Goal: Check status

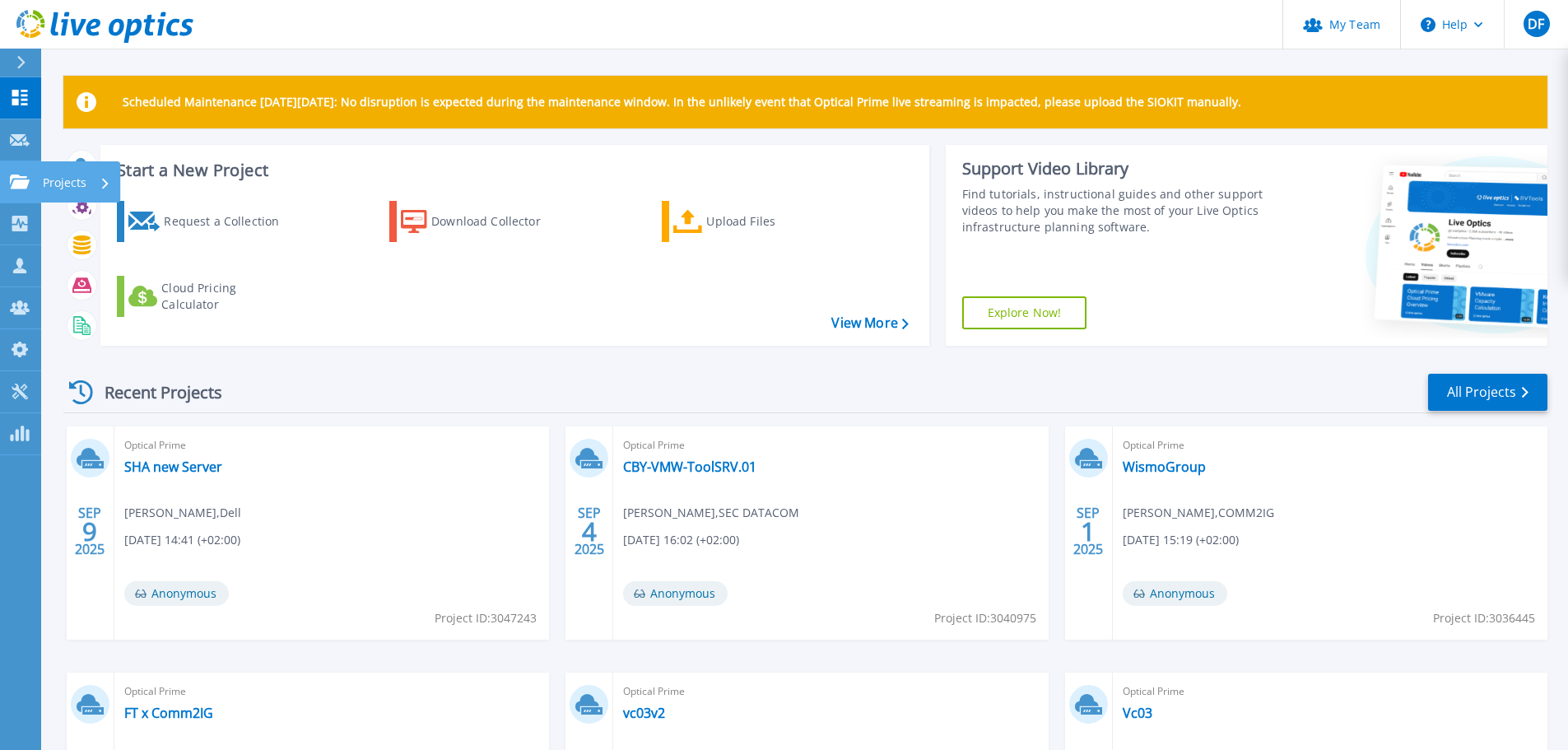
click at [12, 177] on icon at bounding box center [19, 181] width 20 height 14
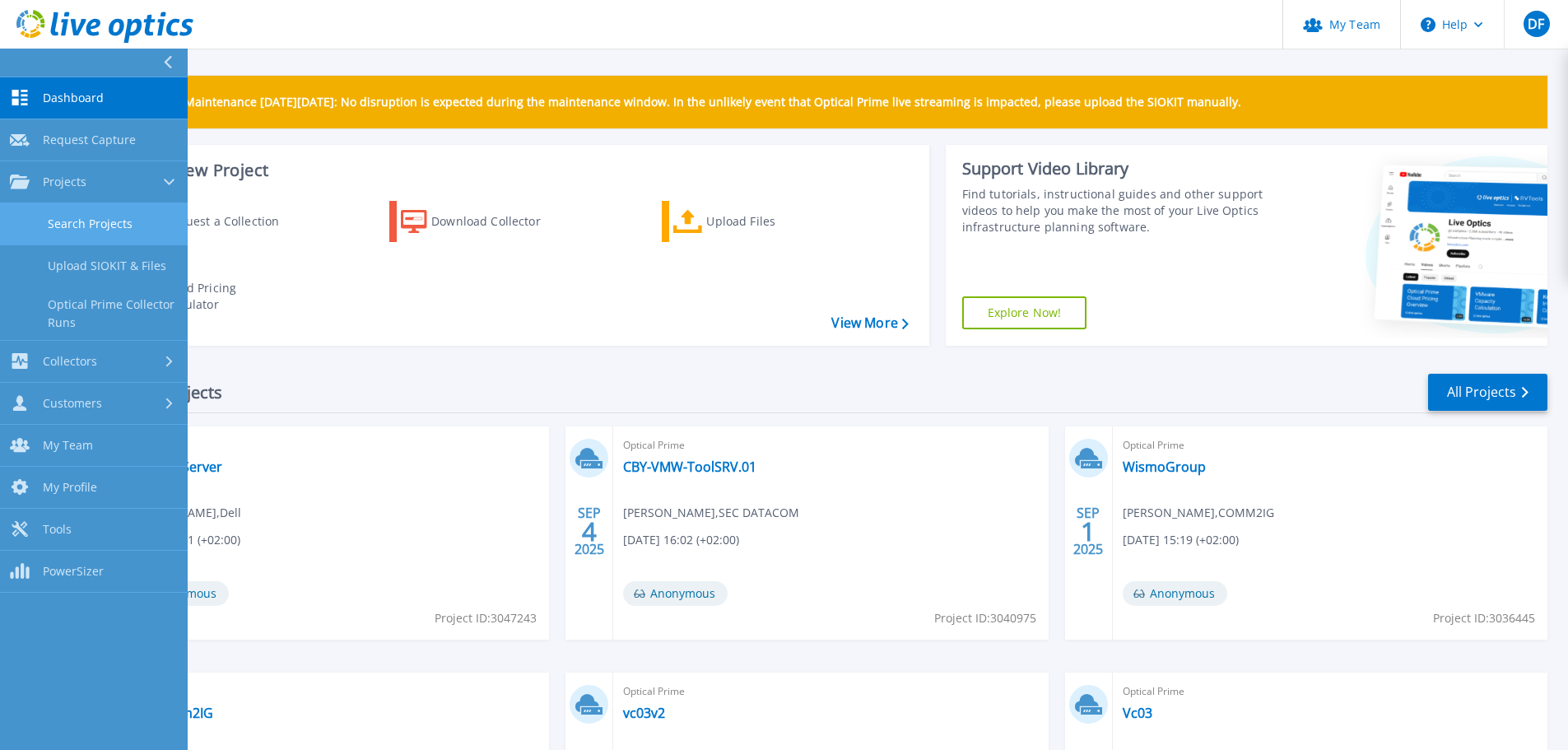
click at [133, 221] on link "Search Projects" at bounding box center [93, 224] width 188 height 42
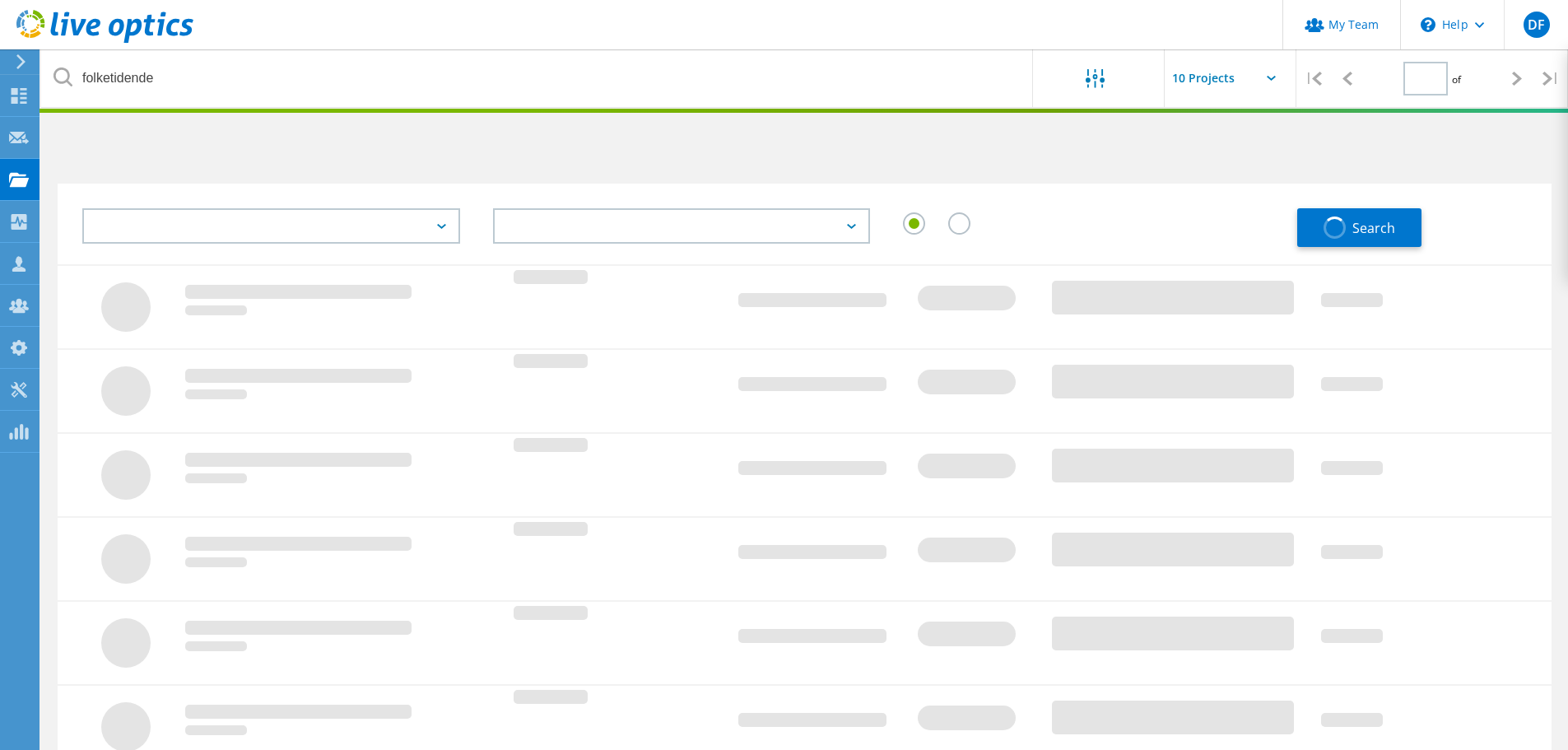
type input "1"
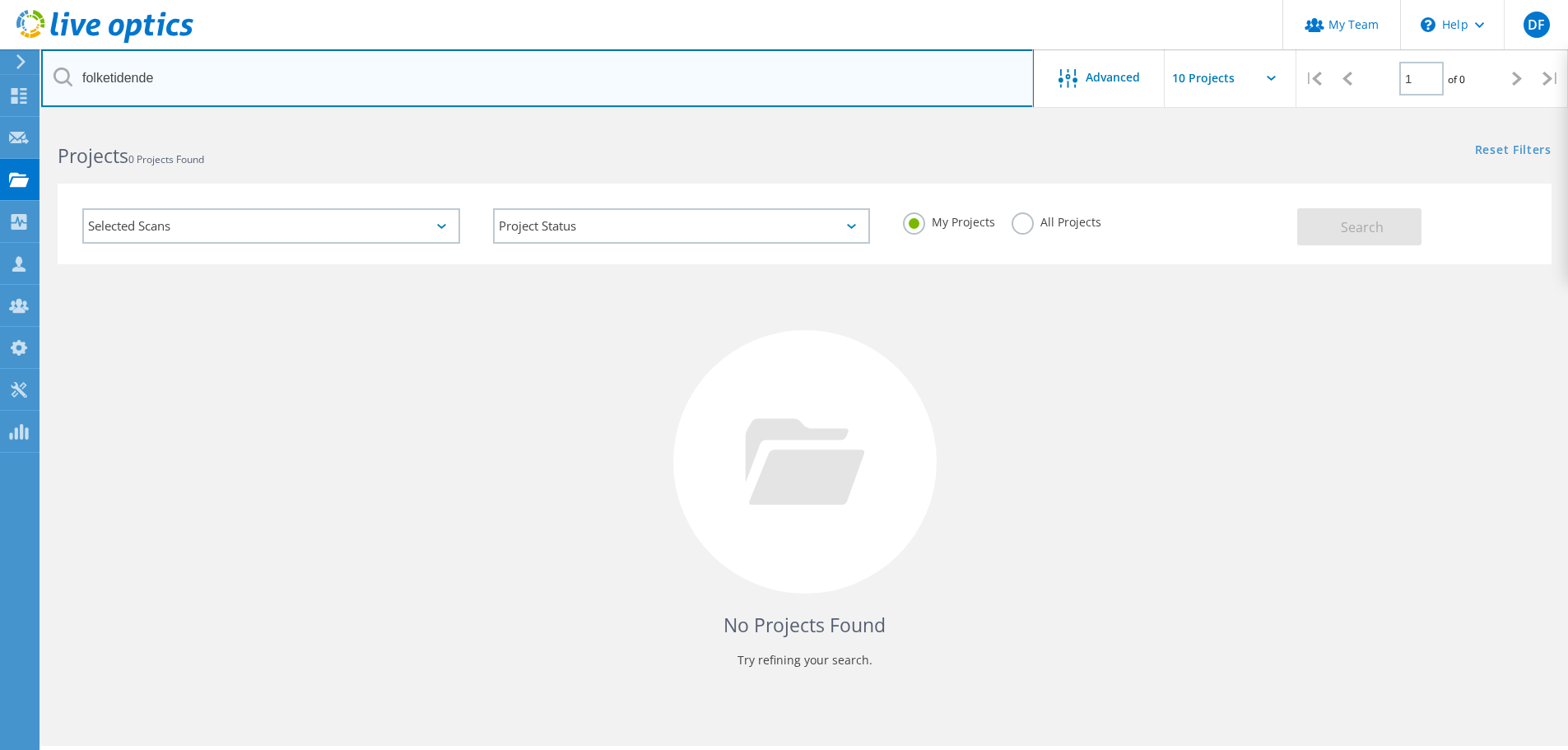
drag, startPoint x: 264, startPoint y: 80, endPoint x: -41, endPoint y: 12, distance: 312.5
click at [0, 12] on html "My Team \n Help Explore Helpful Articles Contact Support DF Partner Team Admin …" at bounding box center [784, 398] width 1568 height 795
type input "wismo"
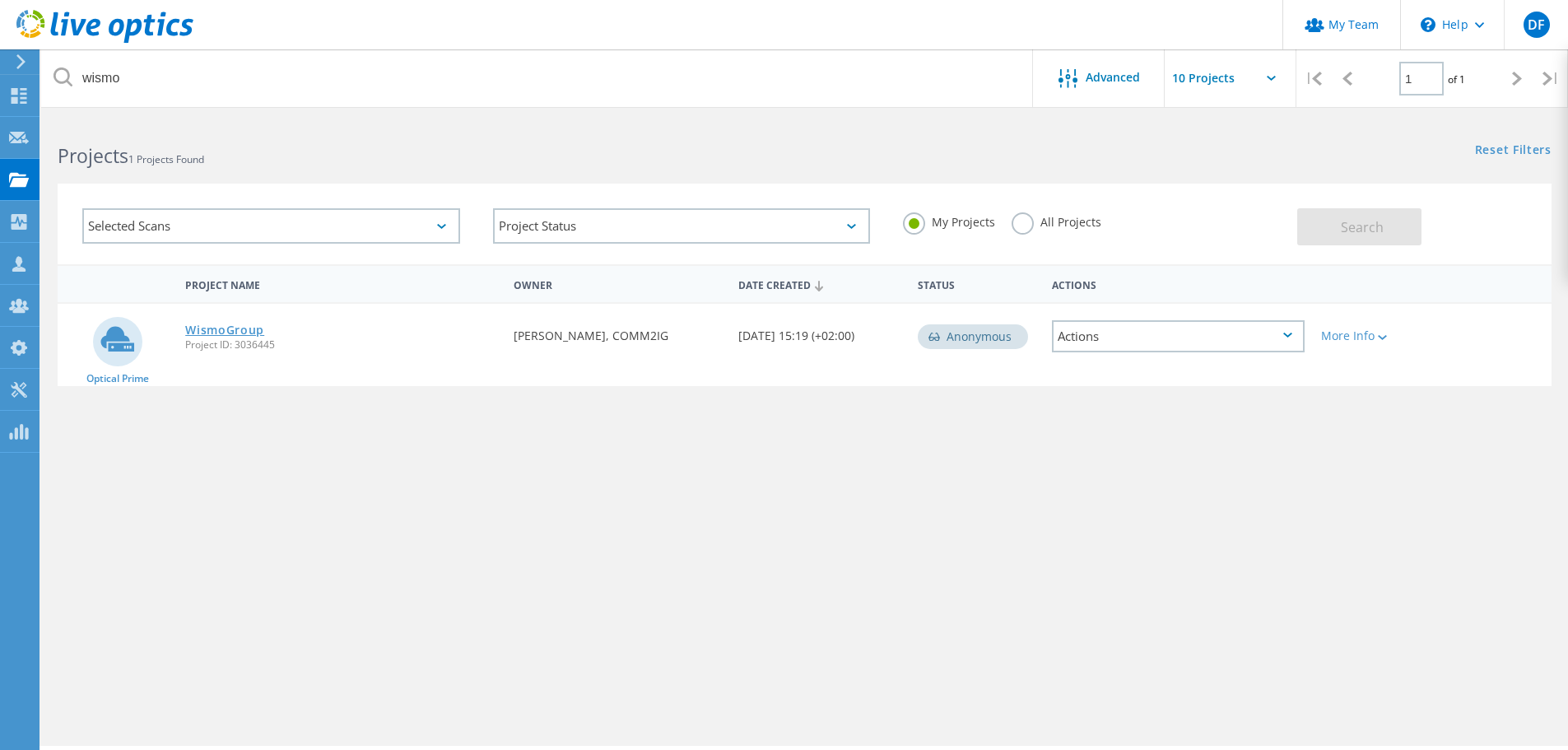
click at [214, 328] on link "WismoGroup" at bounding box center [225, 330] width 79 height 11
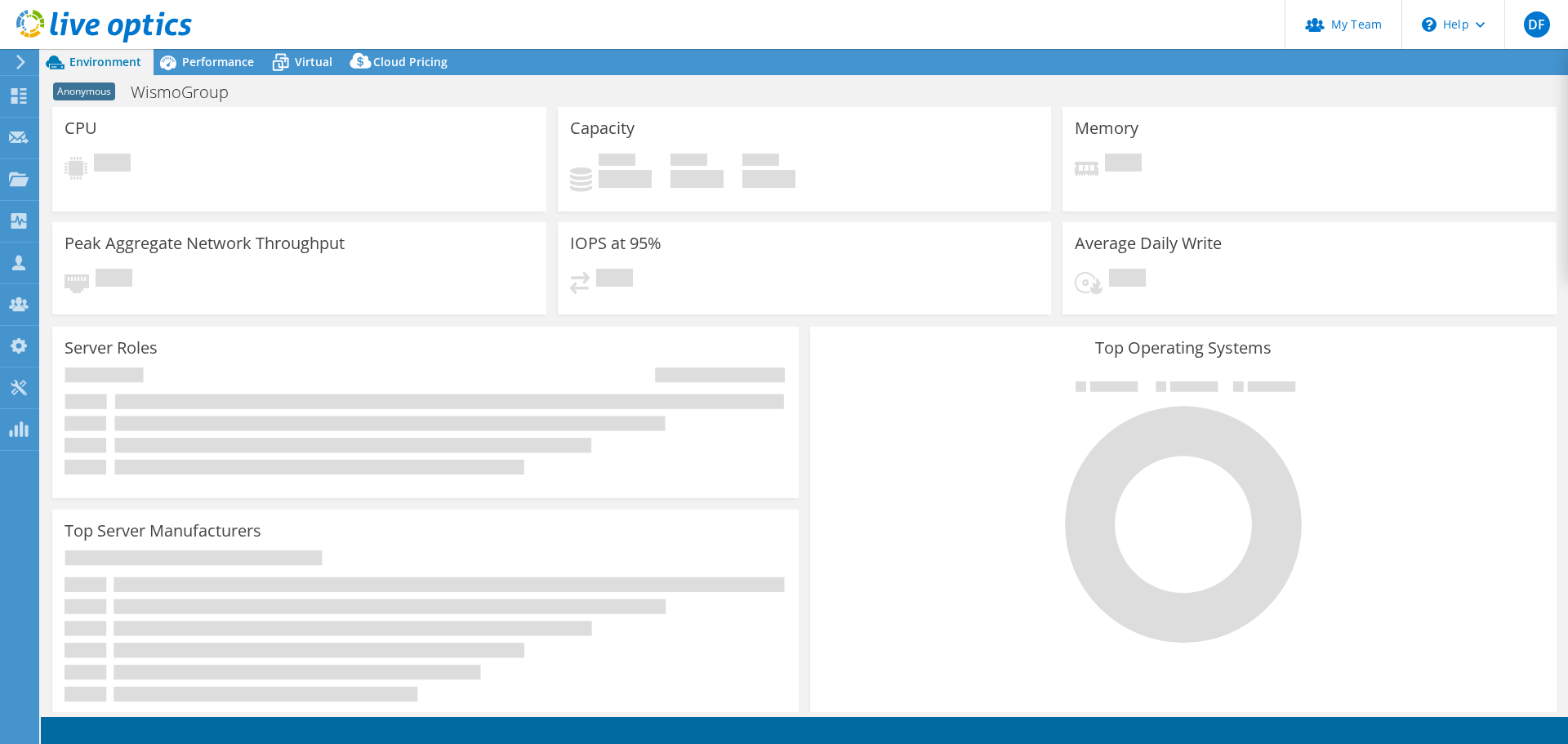
select select "USD"
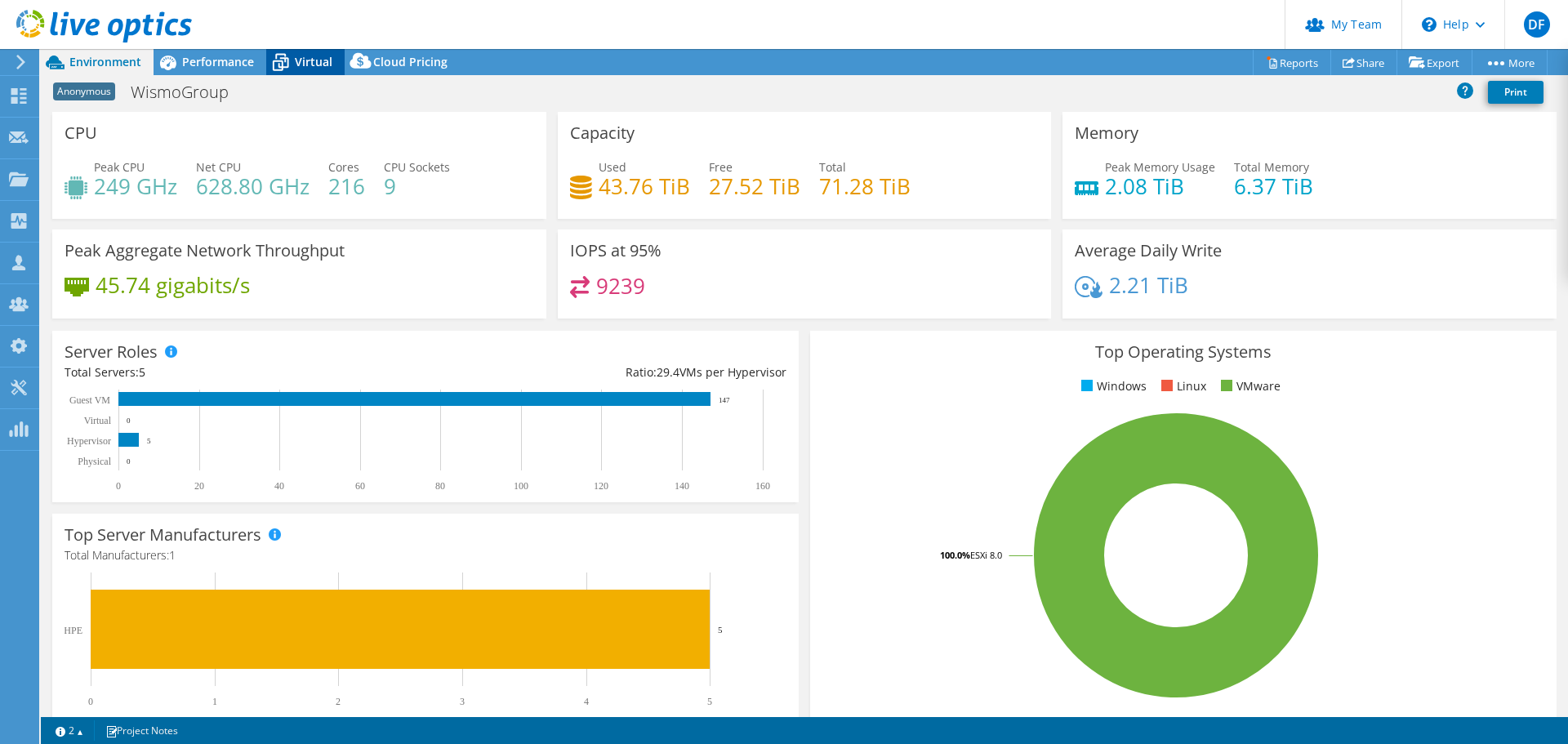
click at [314, 67] on span "Virtual" at bounding box center [313, 62] width 37 height 16
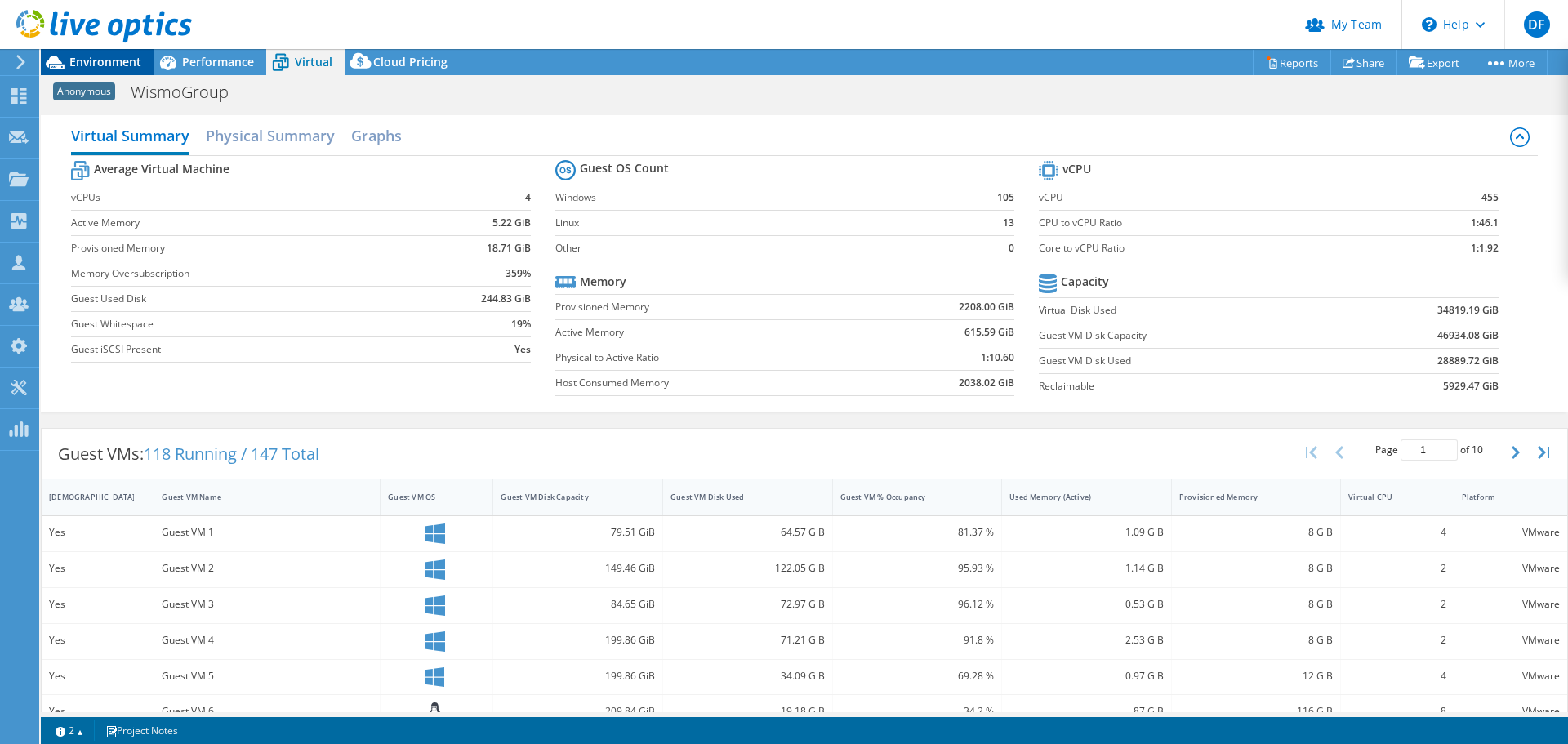
click at [108, 56] on span "Environment" at bounding box center [105, 62] width 72 height 16
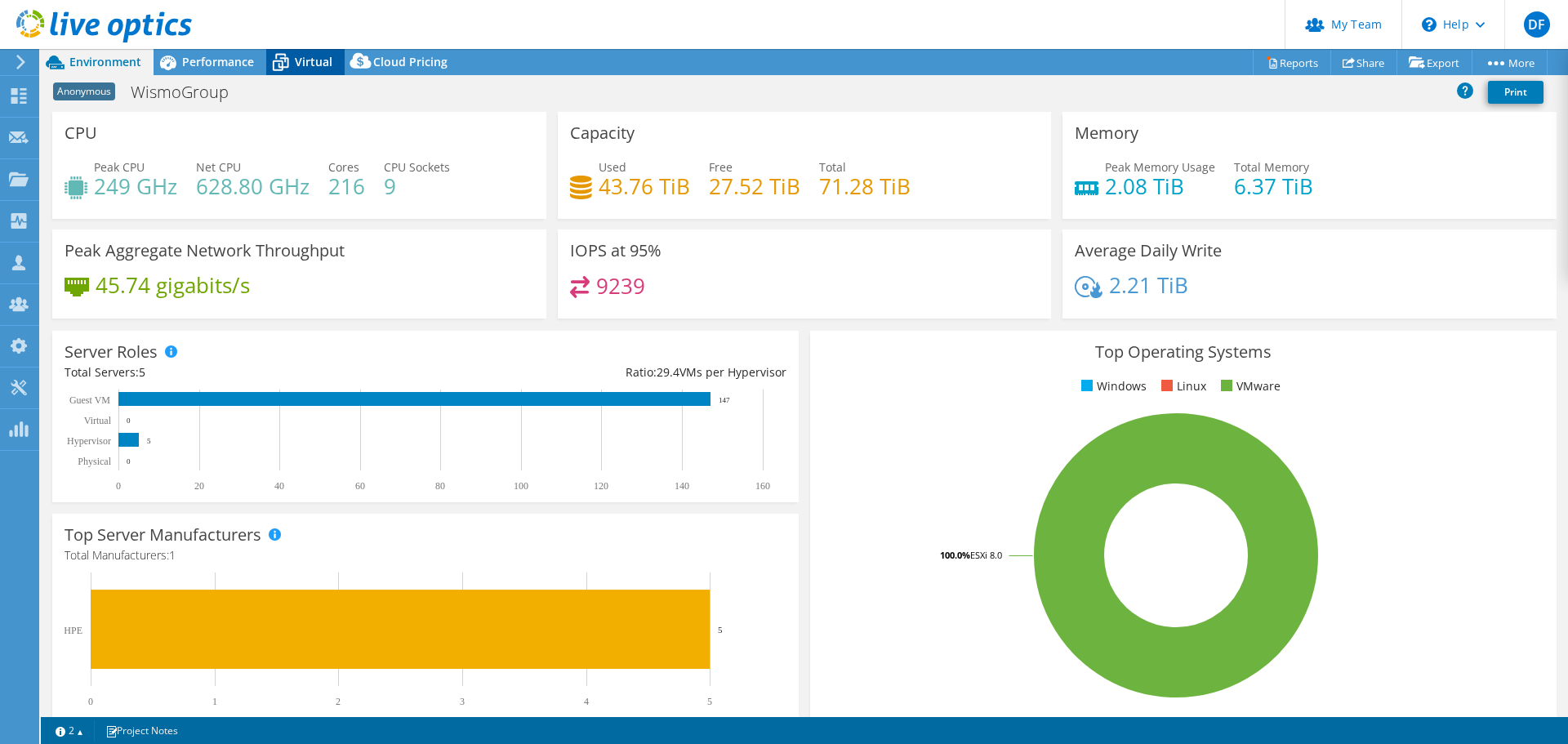
click at [309, 57] on span "Virtual" at bounding box center [313, 62] width 37 height 16
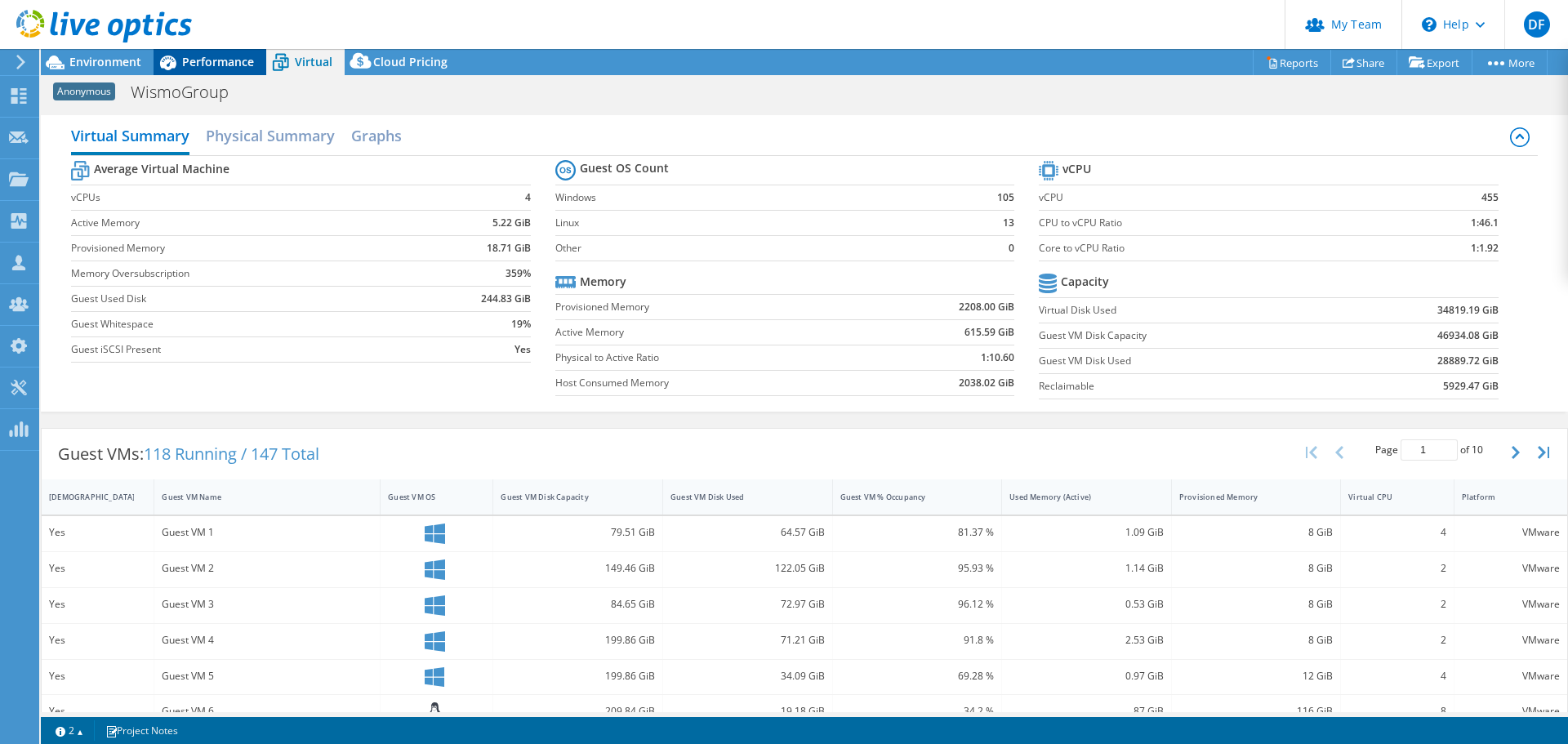
click at [219, 63] on span "Performance" at bounding box center [218, 62] width 72 height 16
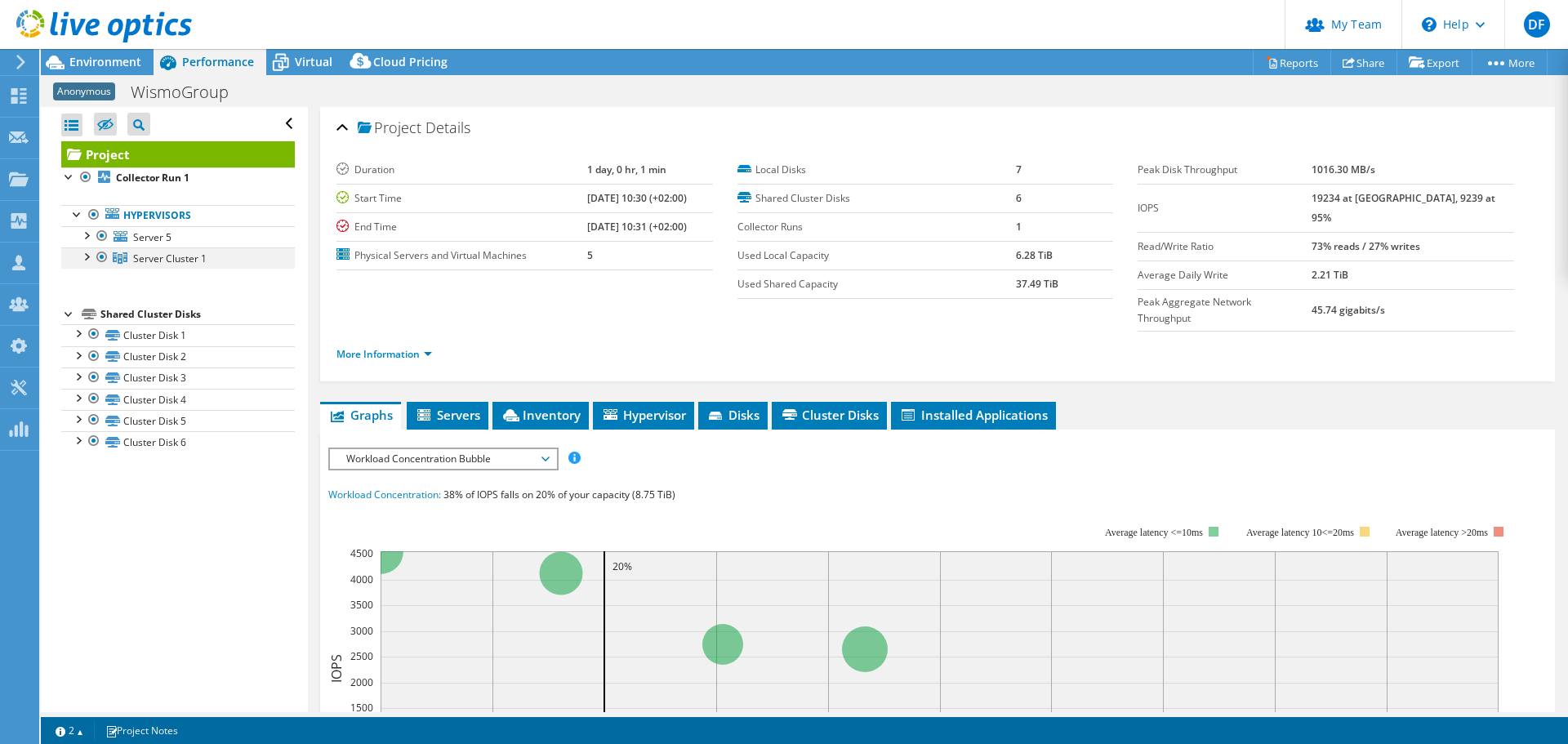
click at [85, 255] on div at bounding box center [85, 255] width 16 height 16
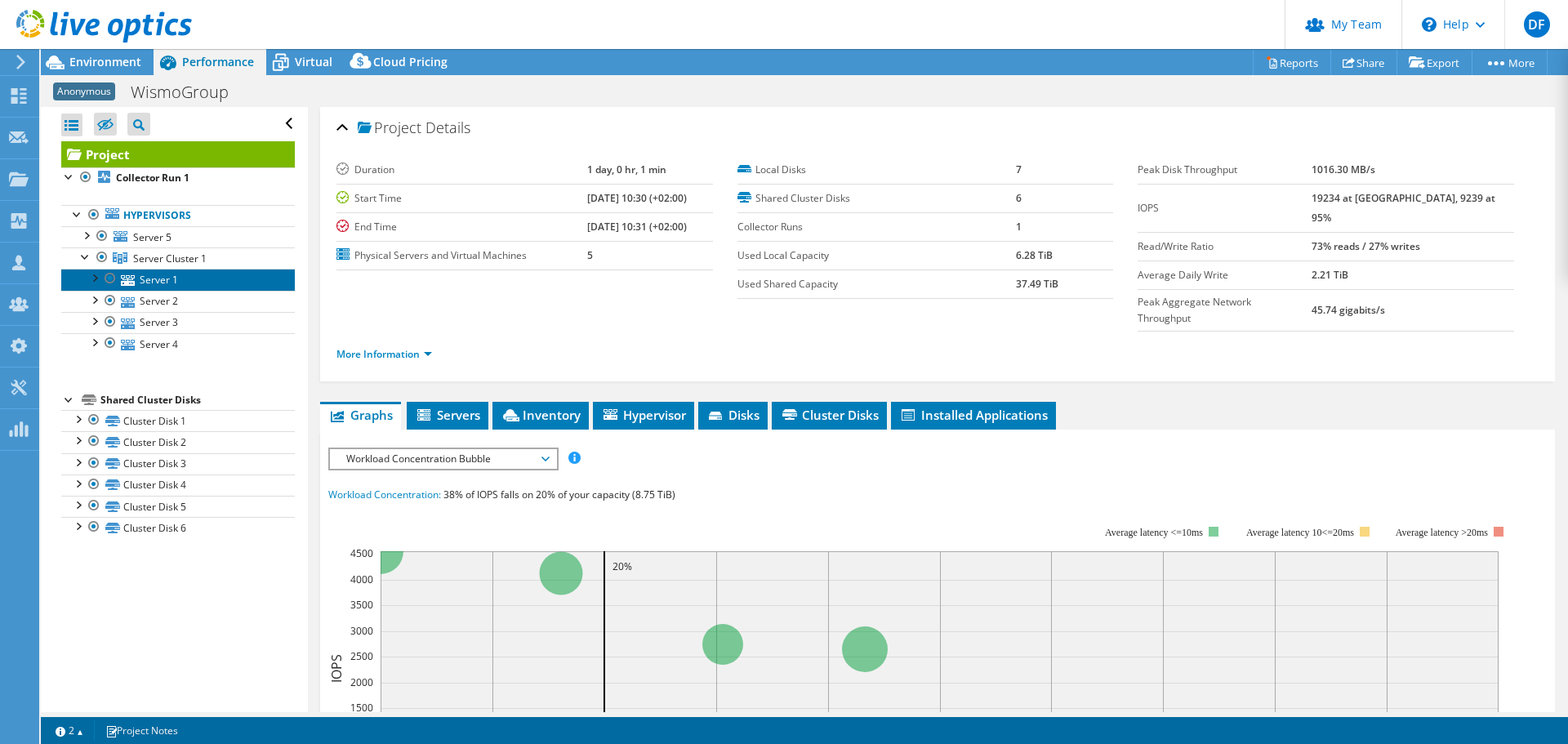
click at [165, 281] on link "Server 1" at bounding box center [179, 279] width 234 height 21
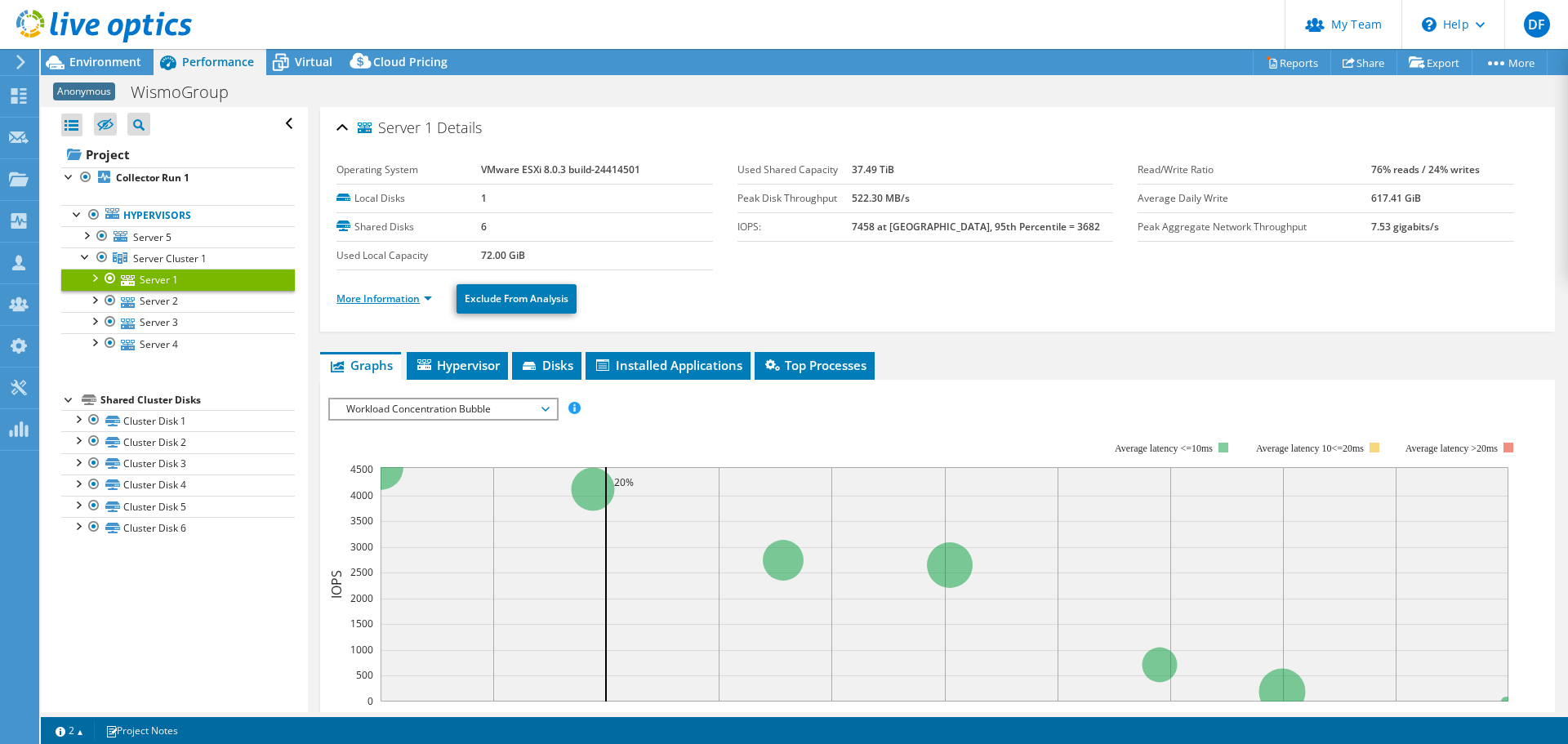
click at [405, 300] on link "More Information" at bounding box center [384, 298] width 95 height 14
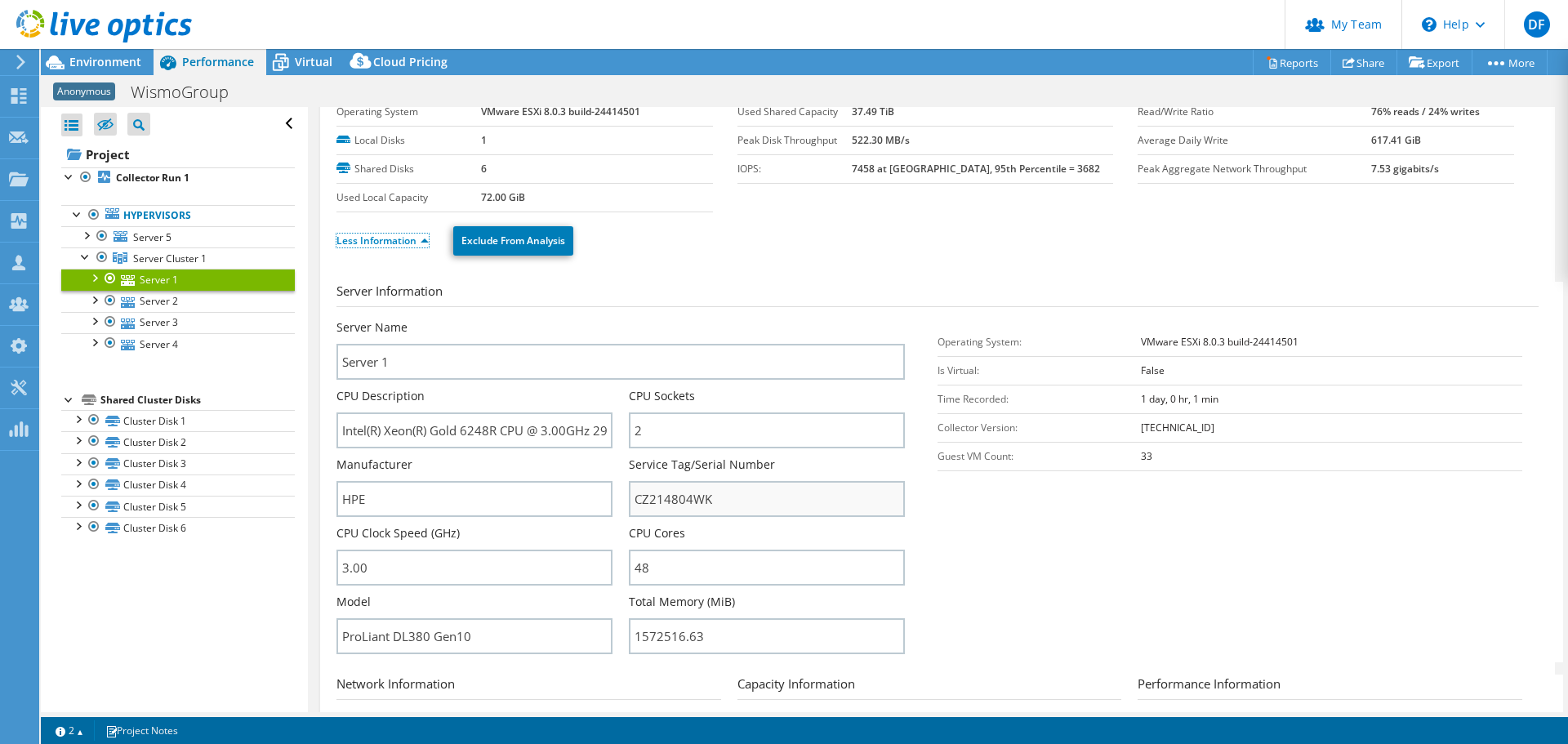
scroll to position [81, 0]
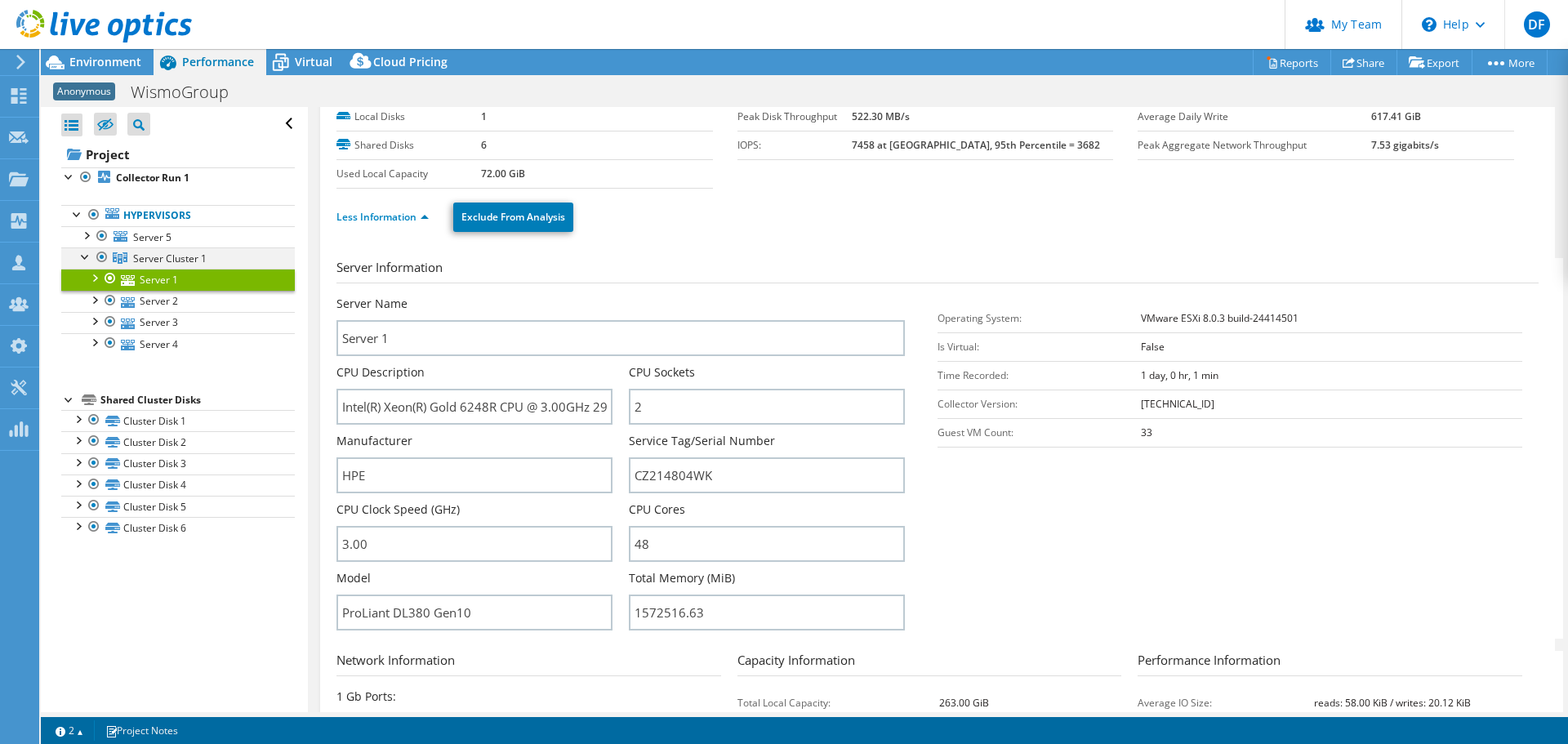
click at [83, 256] on div at bounding box center [85, 255] width 16 height 16
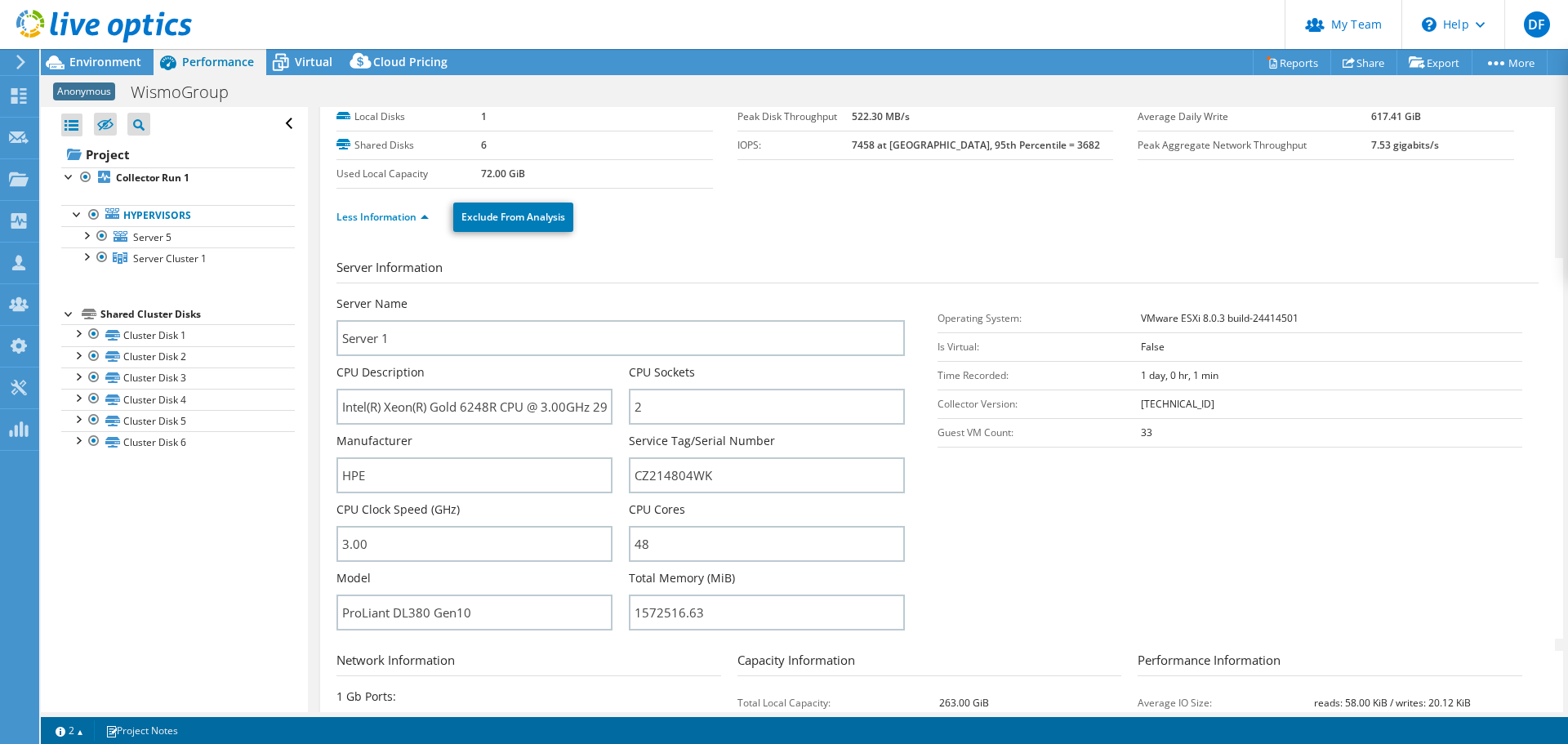
click at [241, 551] on div "Open All Close All Hide Excluded Nodes Project Tree Filter" at bounding box center [174, 408] width 266 height 605
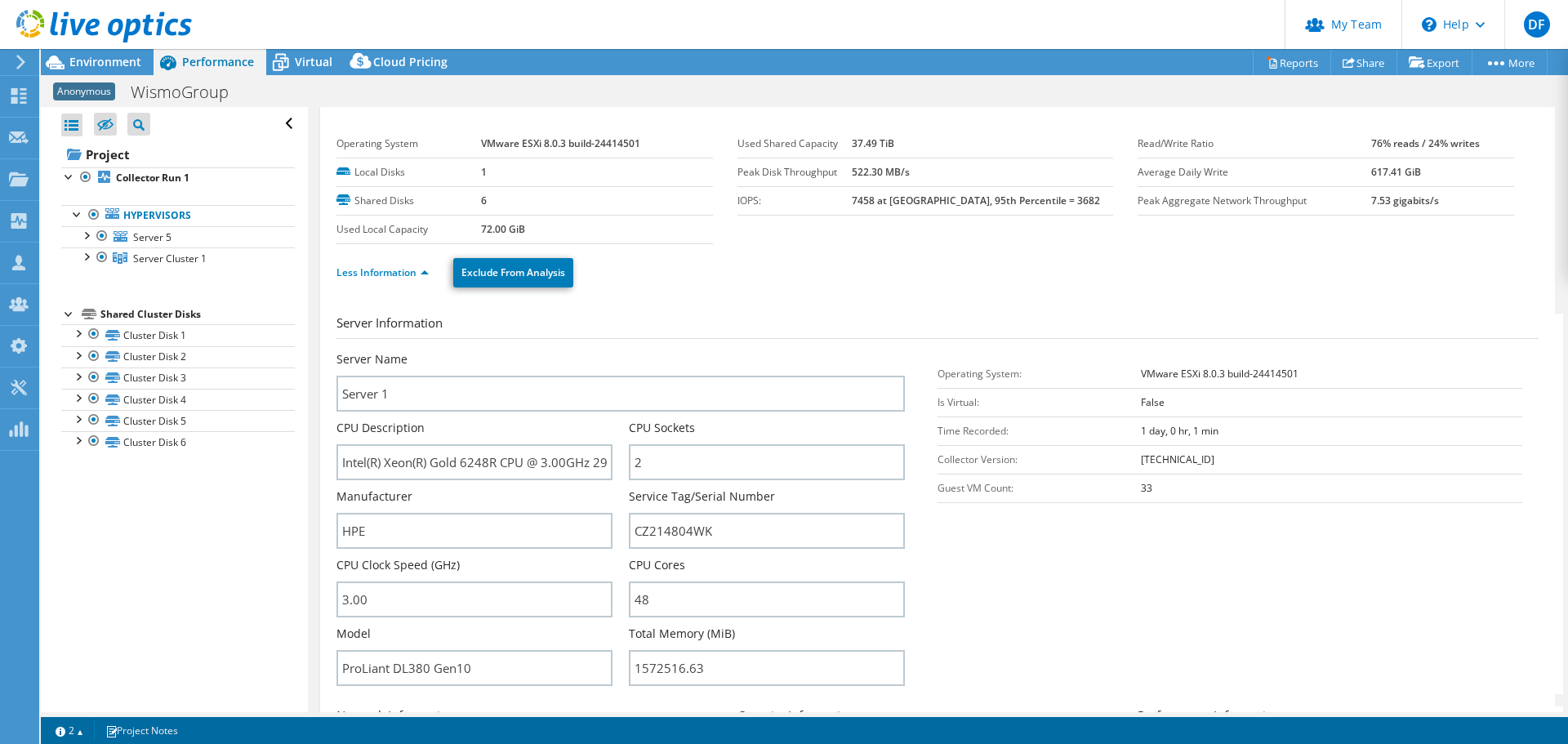
scroll to position [0, 0]
